Goal: Find specific fact

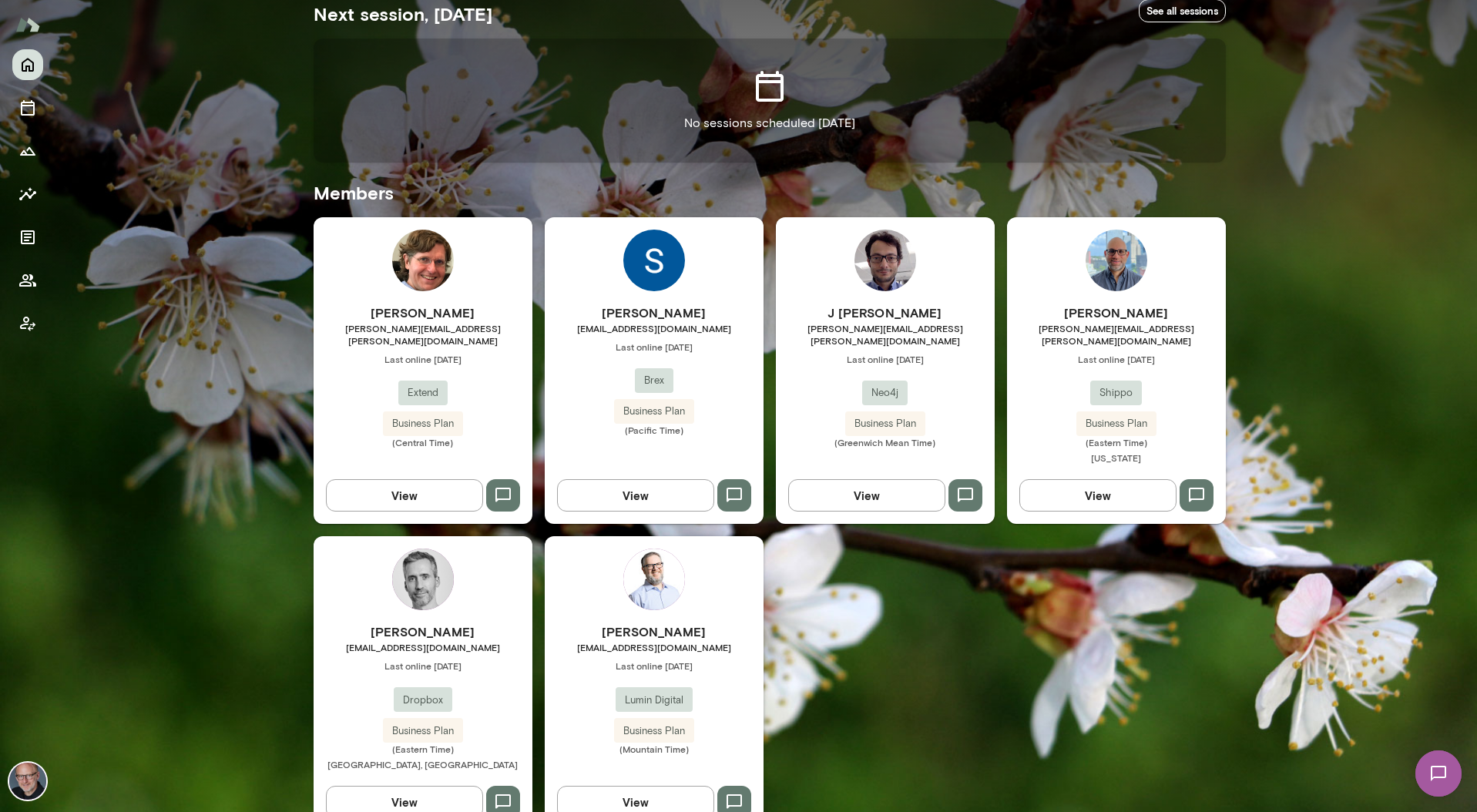
scroll to position [325, 0]
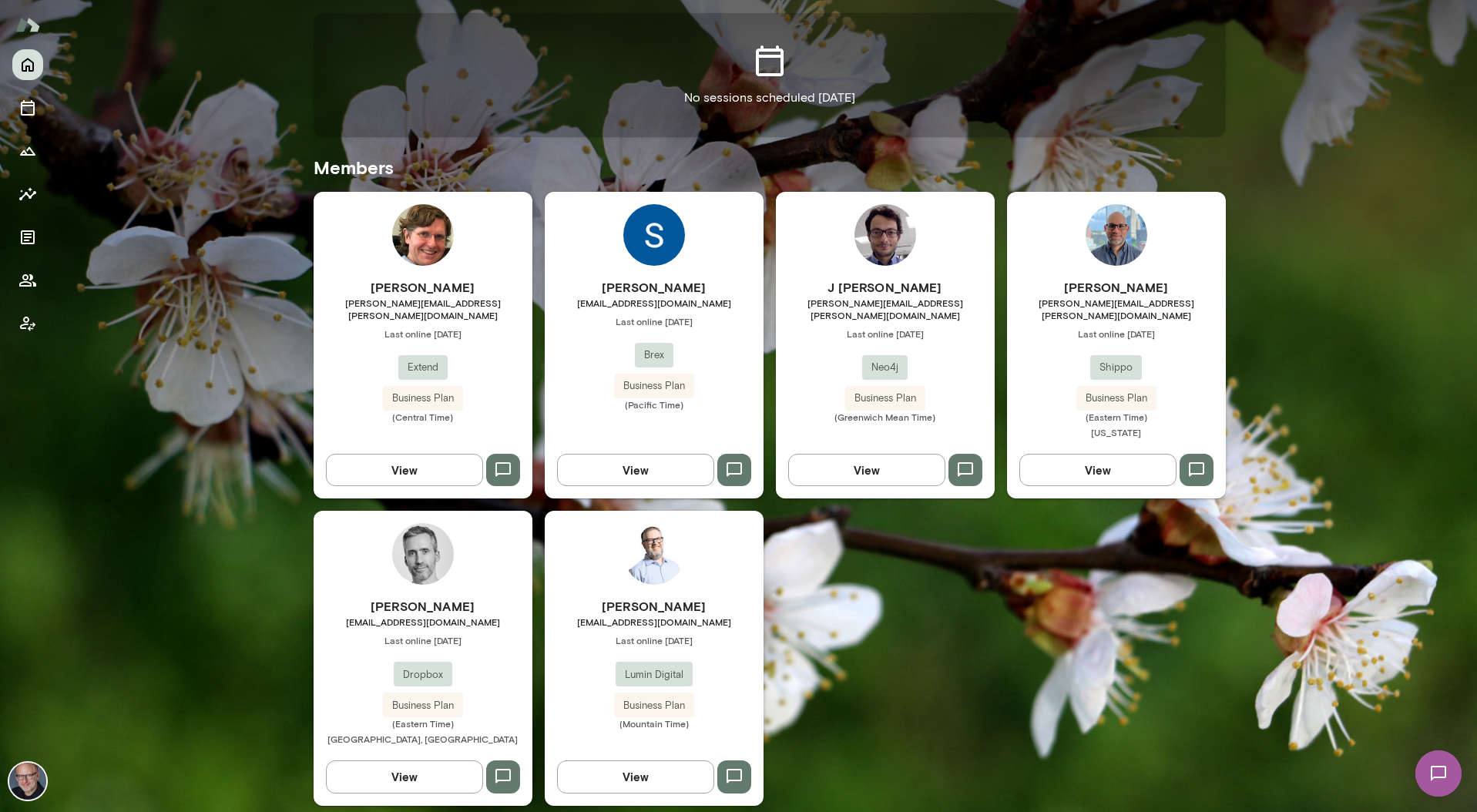
click at [711, 615] on span "[EMAIL_ADDRESS][DOMAIN_NAME]" at bounding box center [654, 620] width 219 height 12
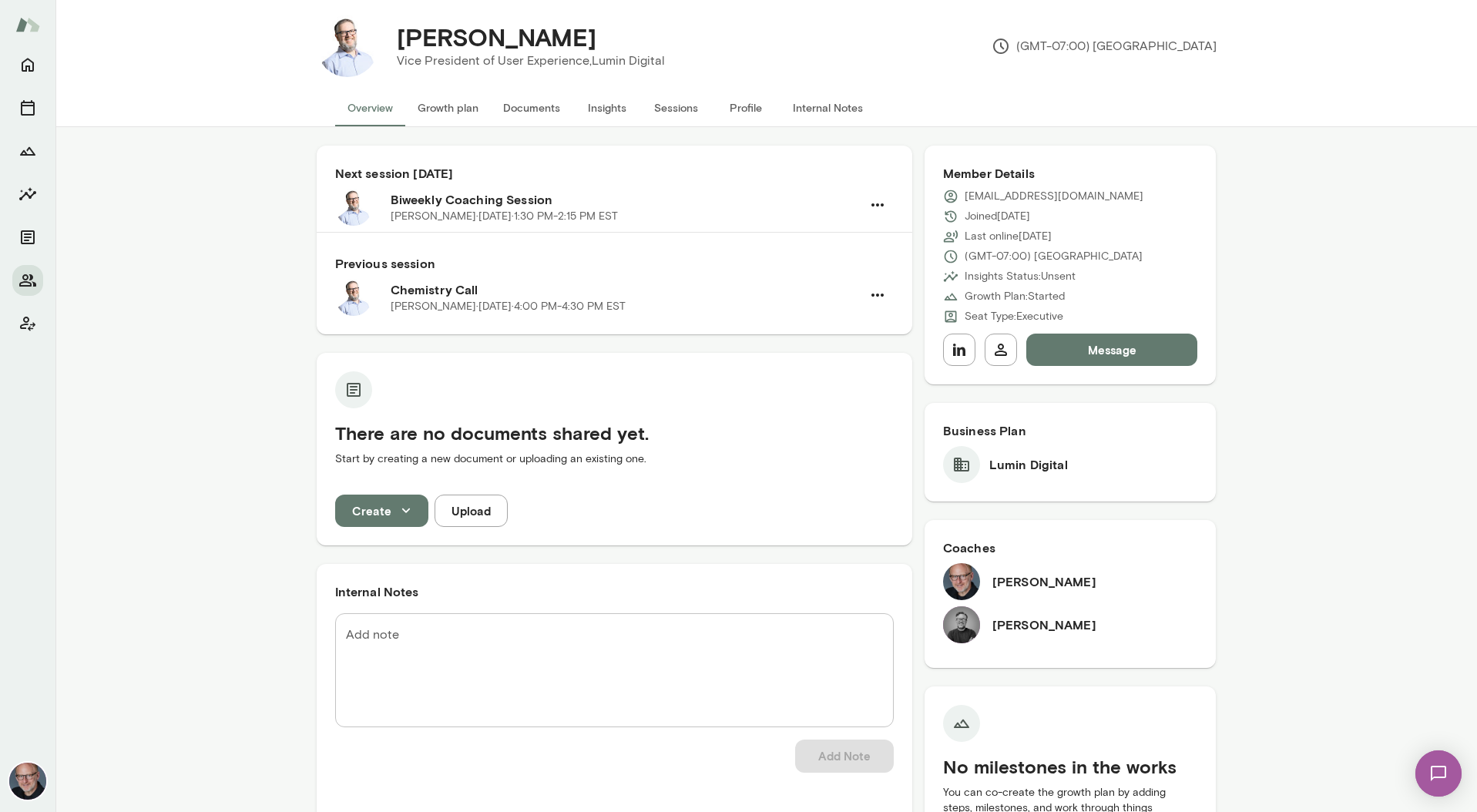
scroll to position [13, 0]
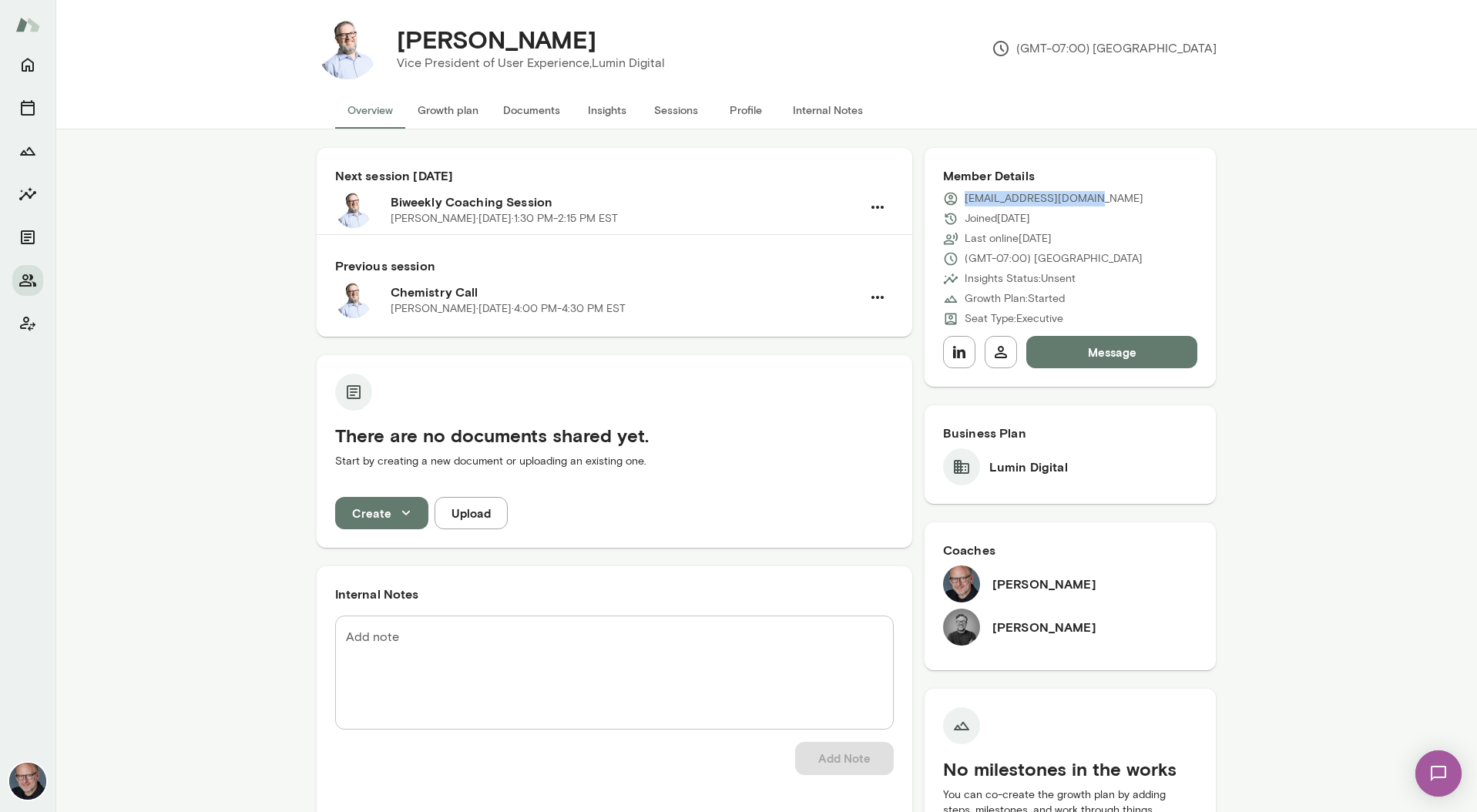
drag, startPoint x: 1081, startPoint y: 198, endPoint x: 966, endPoint y: 203, distance: 115.1
click at [966, 203] on p "[EMAIL_ADDRESS][DOMAIN_NAME]" at bounding box center [1053, 198] width 179 height 16
copy p "[EMAIL_ADDRESS][DOMAIN_NAME]"
click at [23, 57] on icon "Home" at bounding box center [28, 64] width 18 height 18
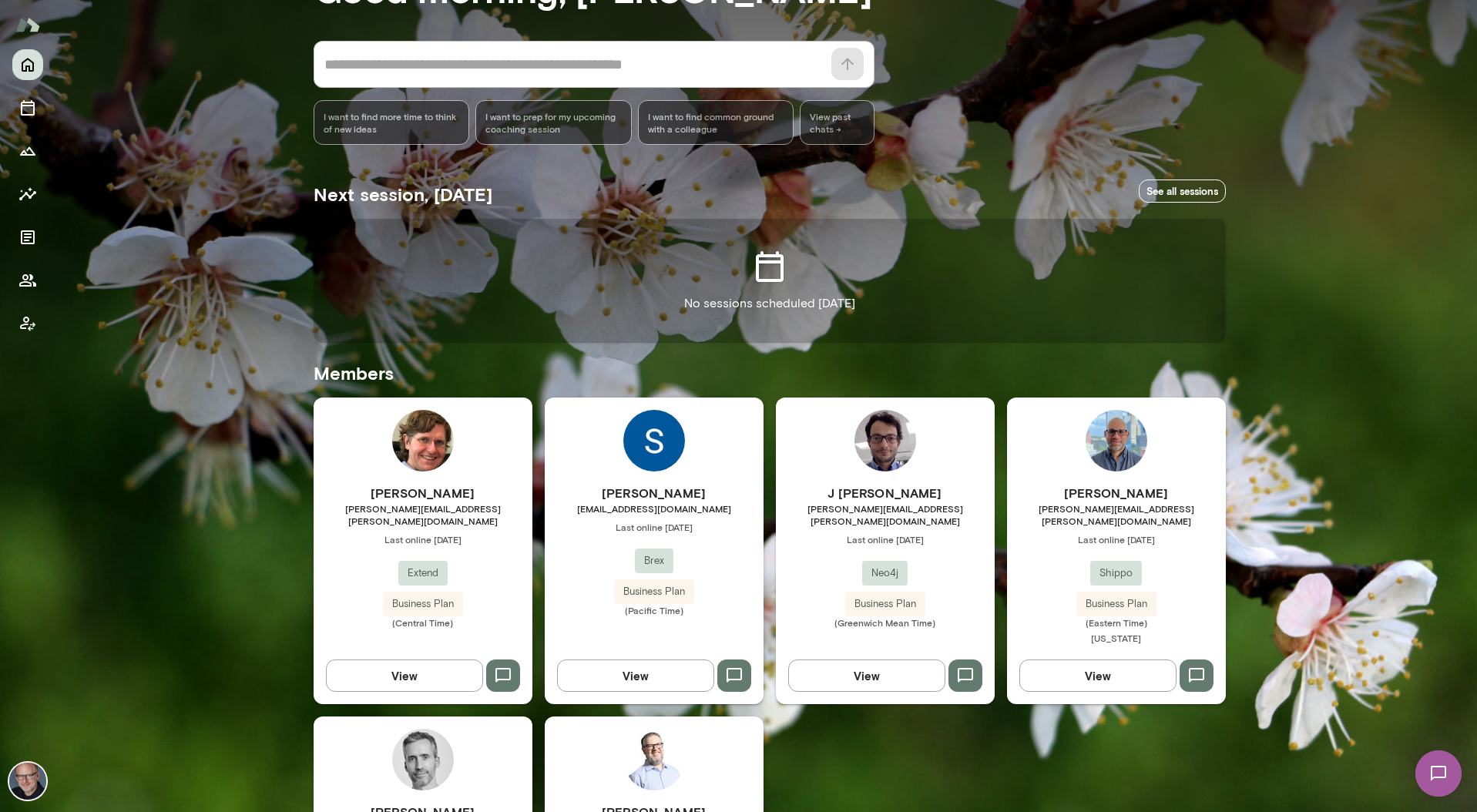
scroll to position [305, 0]
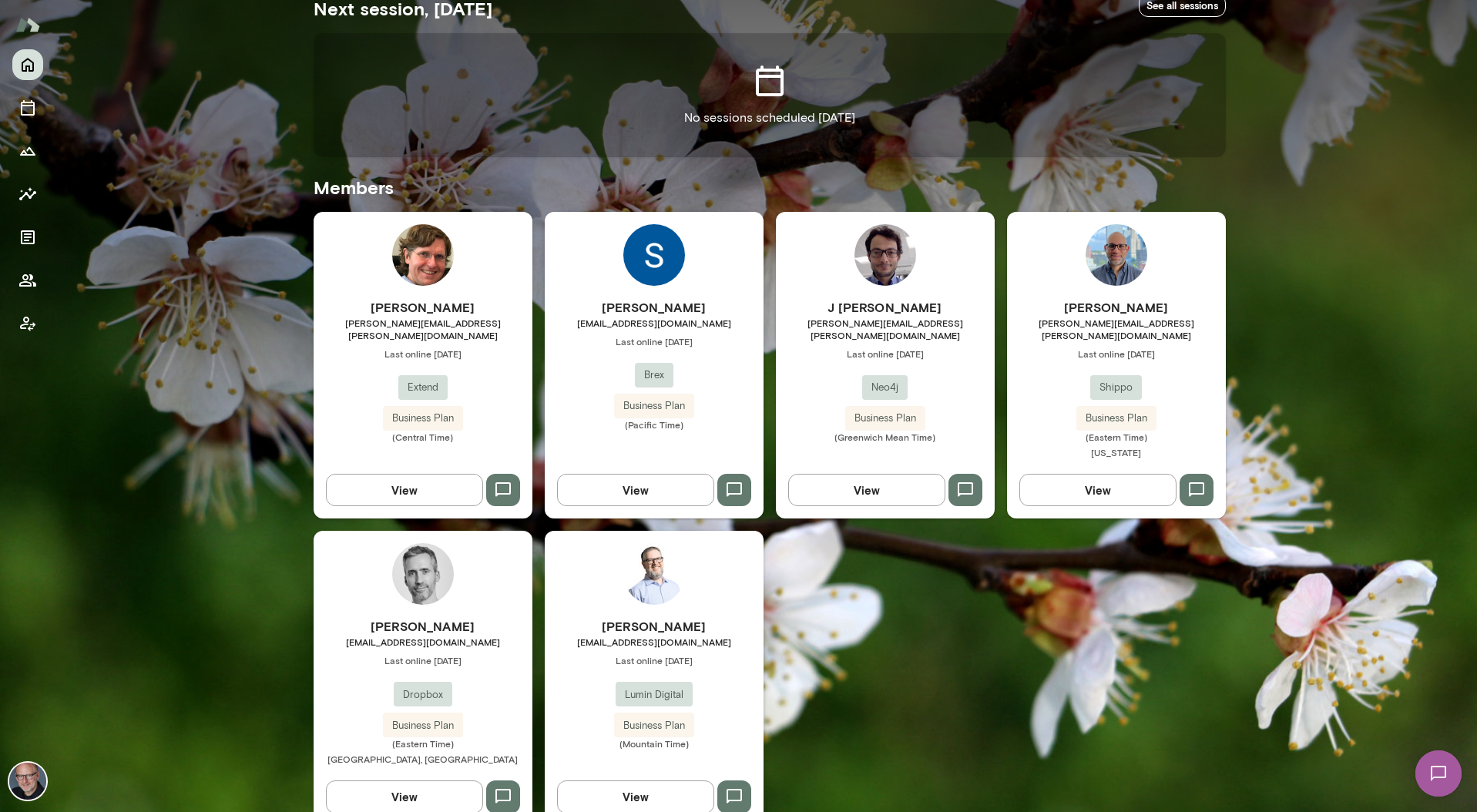
click at [719, 304] on h6 "[PERSON_NAME]" at bounding box center [654, 307] width 219 height 18
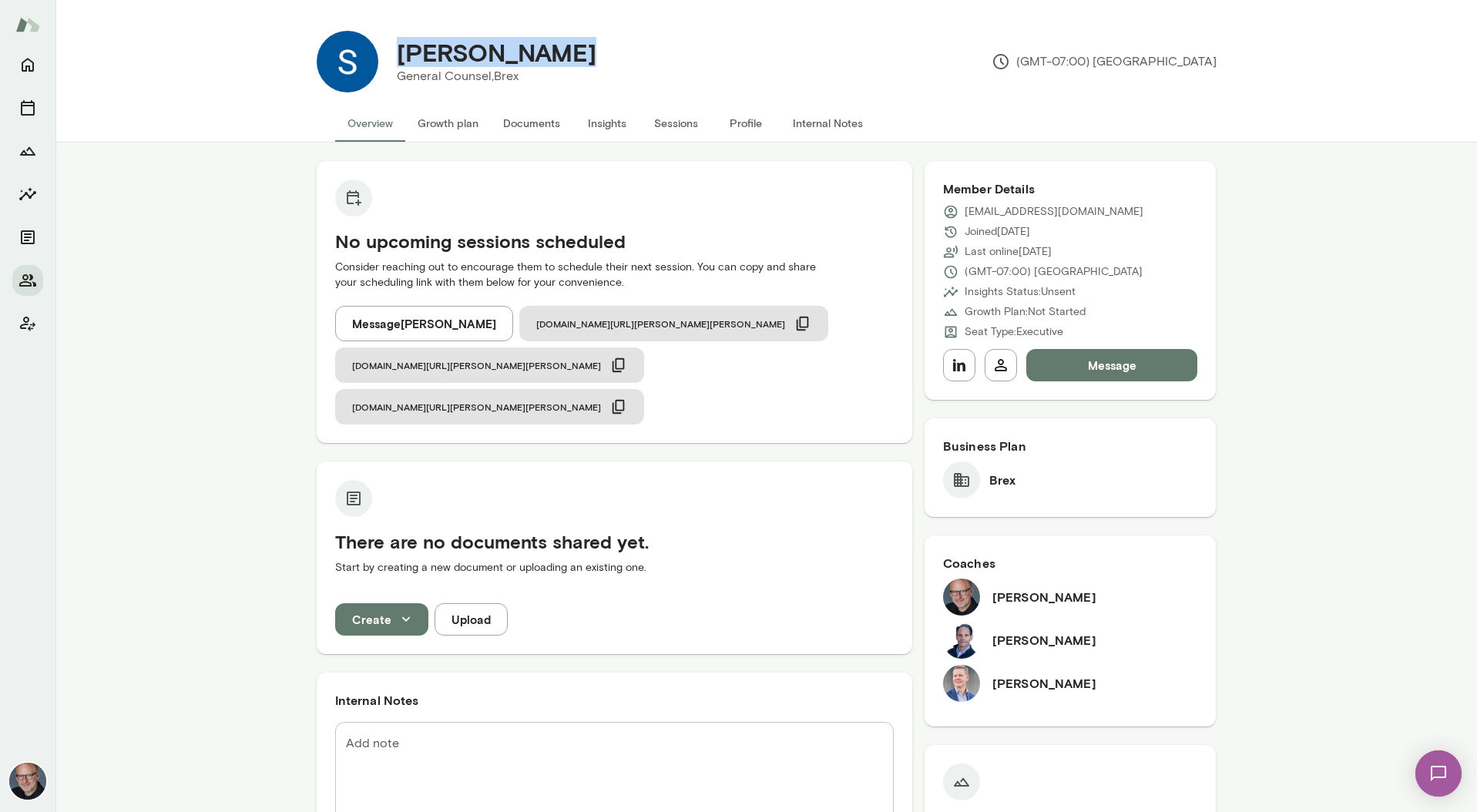
drag, startPoint x: 399, startPoint y: 51, endPoint x: 559, endPoint y: 53, distance: 160.0
click at [559, 53] on div "[PERSON_NAME]" at bounding box center [496, 52] width 225 height 29
copy h4 "[PERSON_NAME]"
